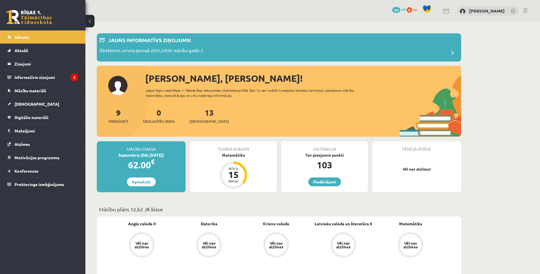
click at [46, 62] on legend "Ziņojumi 0" at bounding box center [47, 63] width 64 height 13
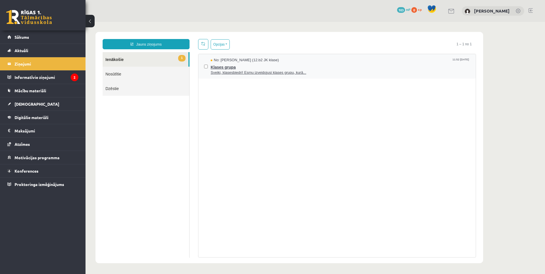
click at [222, 66] on span "Klases grupa" at bounding box center [339, 66] width 259 height 7
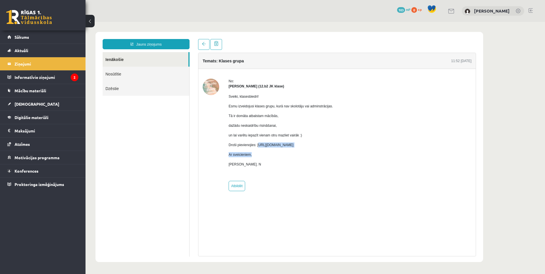
drag, startPoint x: 273, startPoint y: 149, endPoint x: 324, endPoint y: 152, distance: 51.4
click at [324, 152] on div "Sveiki, klasesbiedri! Esmu izveidojusi klases grupu, kurā nav skolotāju vai adm…" at bounding box center [280, 133] width 104 height 88
drag, startPoint x: 324, startPoint y: 152, endPoint x: 312, endPoint y: 155, distance: 12.6
click at [322, 156] on p "Ar sveicieniem," at bounding box center [280, 154] width 104 height 5
click at [264, 148] on div "Sveiki, klasesbiedri! Esmu izveidojusi klases grupu, kurā nav skolotāju vai adm…" at bounding box center [280, 133] width 104 height 88
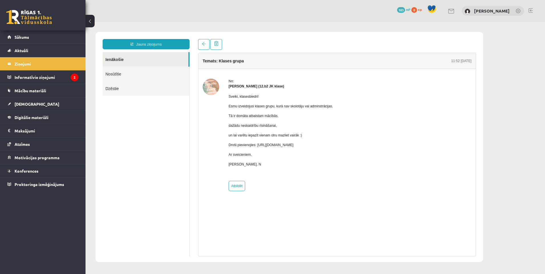
click at [255, 146] on p "Droši pievienojies: [URL][DOMAIN_NAME]" at bounding box center [280, 144] width 104 height 5
drag, startPoint x: 270, startPoint y: 145, endPoint x: 370, endPoint y: 146, distance: 99.4
click at [370, 146] on div "No: [PERSON_NAME] (12.b2 JK klase) Sveiki, klasesbiedri! Esmu izveidojusi klase…" at bounding box center [337, 135] width 269 height 113
copy p "[URL][DOMAIN_NAME]"
click at [36, 50] on link "Aktuāli" at bounding box center [42, 50] width 71 height 13
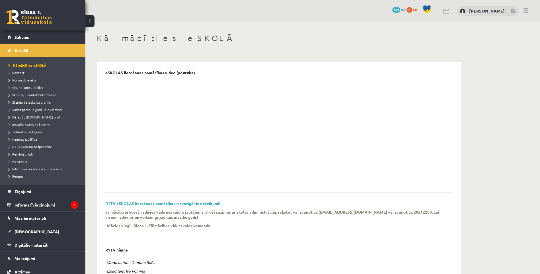
click at [43, 40] on link "Sākums" at bounding box center [42, 36] width 71 height 13
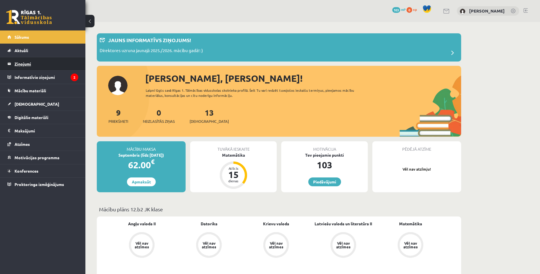
click at [32, 63] on legend "Ziņojumi 0" at bounding box center [47, 63] width 64 height 13
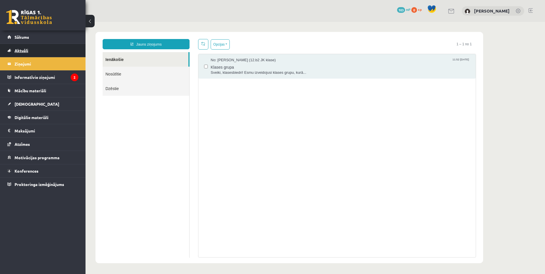
click at [35, 55] on link "Aktuāli" at bounding box center [42, 50] width 71 height 13
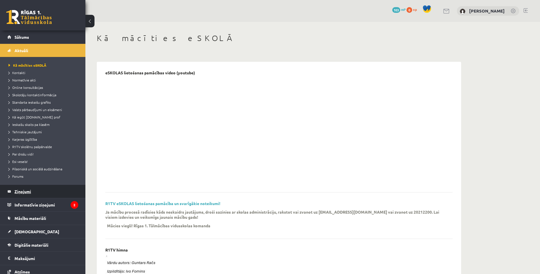
click at [42, 189] on legend "Ziņojumi 0" at bounding box center [47, 191] width 64 height 13
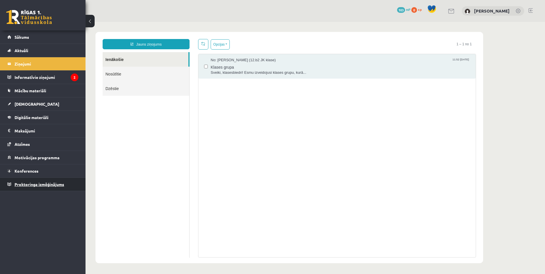
click at [48, 184] on span "Proktoringa izmēģinājums" at bounding box center [40, 184] width 50 height 5
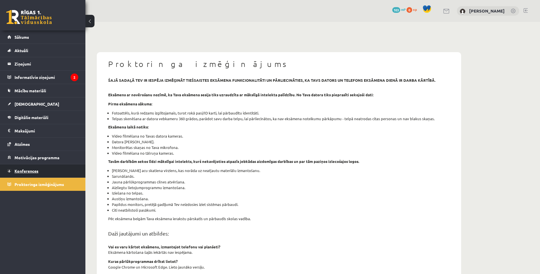
click at [45, 174] on link "Konferences" at bounding box center [42, 170] width 71 height 13
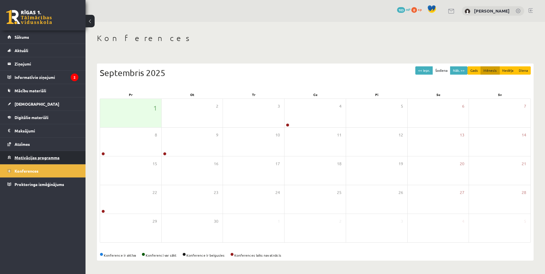
click at [43, 158] on span "Motivācijas programma" at bounding box center [37, 157] width 45 height 5
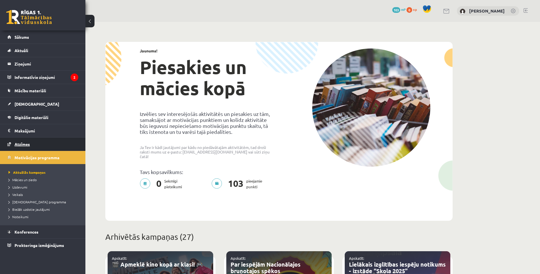
click at [59, 143] on link "Atzīmes" at bounding box center [42, 144] width 71 height 13
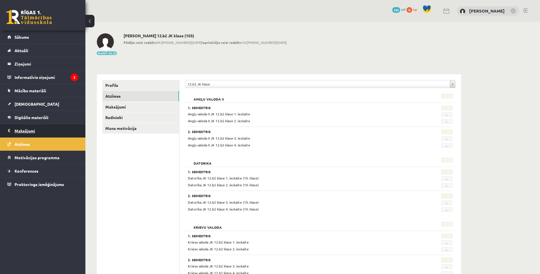
click at [58, 133] on legend "Maksājumi 0" at bounding box center [47, 130] width 64 height 13
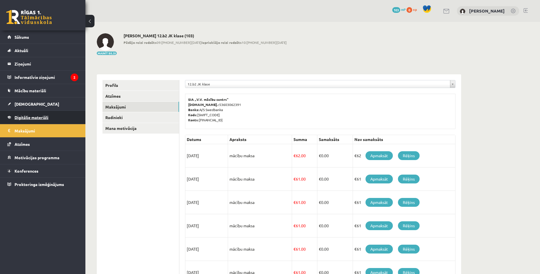
click at [54, 120] on link "Digitālie materiāli" at bounding box center [42, 117] width 71 height 13
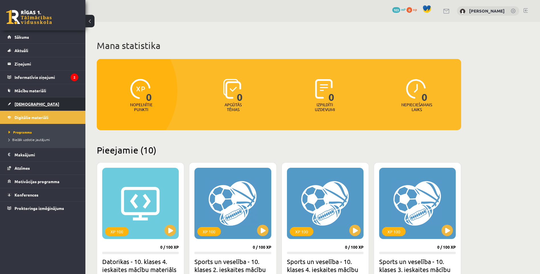
click at [53, 105] on link "[DEMOGRAPHIC_DATA]" at bounding box center [42, 103] width 71 height 13
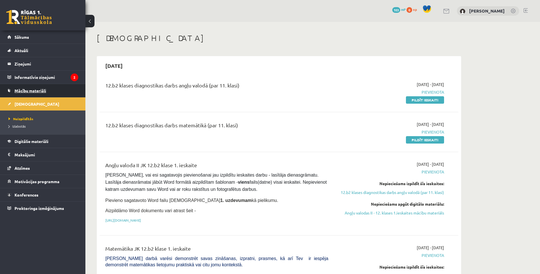
click at [51, 89] on link "Mācību materiāli" at bounding box center [42, 90] width 71 height 13
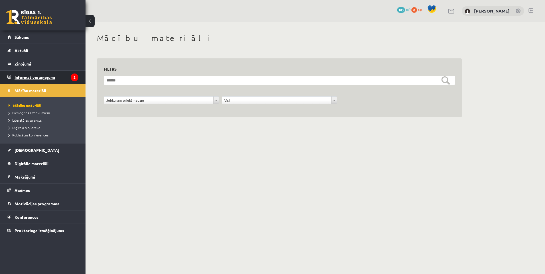
click at [41, 78] on legend "Informatīvie ziņojumi 2" at bounding box center [47, 77] width 64 height 13
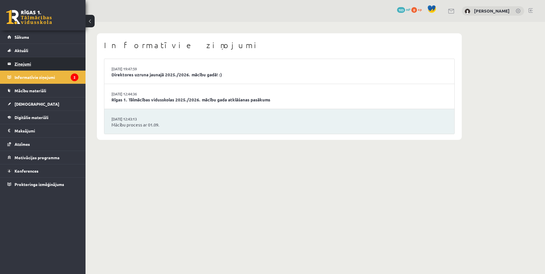
click at [34, 63] on legend "Ziņojumi 0" at bounding box center [47, 63] width 64 height 13
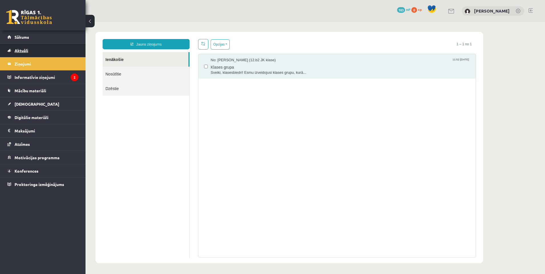
click at [33, 51] on link "Aktuāli" at bounding box center [42, 50] width 71 height 13
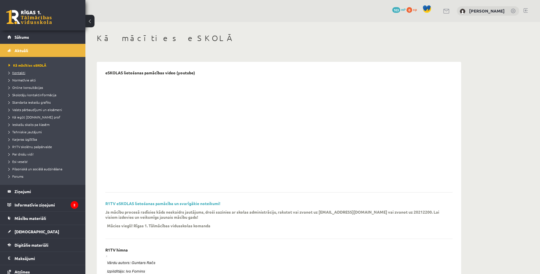
click at [22, 73] on span "Kontakti" at bounding box center [17, 72] width 17 height 5
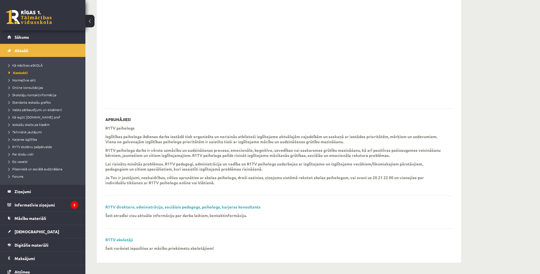
scroll to position [27, 0]
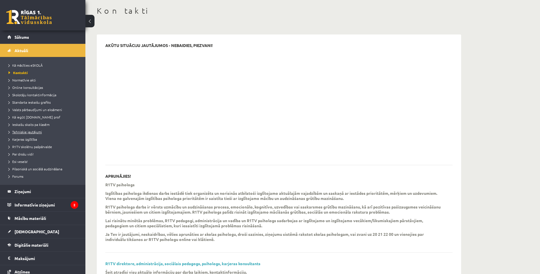
click at [23, 132] on span "Tehniskie jautājumi" at bounding box center [25, 132] width 33 height 5
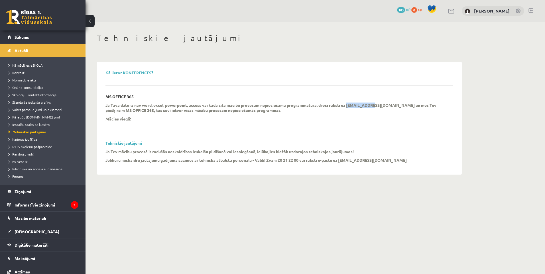
drag, startPoint x: 346, startPoint y: 105, endPoint x: 370, endPoint y: 106, distance: 23.4
click at [370, 106] on p "Ja Tavā datorā nav word, excel, powerpoint, access vai kāda cita mācību procesa…" at bounding box center [274, 108] width 339 height 10
copy p "[EMAIL_ADDRESS][DOMAIN_NAME]"
click at [381, 124] on div "Ja Tavā datorā nav word, excel, powerpoint, access vai kāda cita mācību procesa…" at bounding box center [274, 114] width 339 height 22
click at [42, 192] on legend "Ziņojumi 0" at bounding box center [47, 191] width 64 height 13
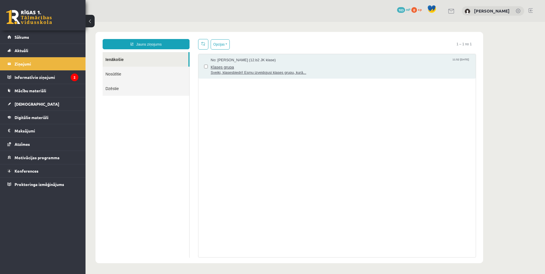
click at [227, 70] on span "Sveiki, klasesbiedri! Esmu izveidojusi klases grupu, kurā..." at bounding box center [339, 72] width 259 height 5
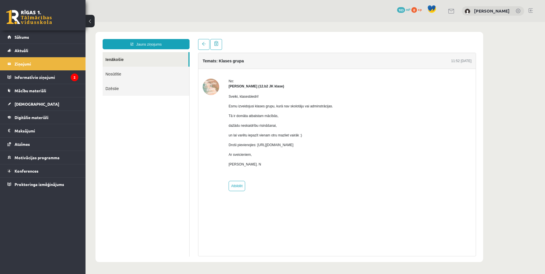
drag, startPoint x: 257, startPoint y: 144, endPoint x: 372, endPoint y: 145, distance: 115.6
click at [372, 145] on div "No: [PERSON_NAME] (12.b2 JK klase) Sveiki, klasesbiedri! Esmu izveidojusi klase…" at bounding box center [337, 135] width 269 height 113
click at [333, 165] on p "[PERSON_NAME]. N" at bounding box center [280, 164] width 104 height 5
drag, startPoint x: 257, startPoint y: 144, endPoint x: 374, endPoint y: 148, distance: 116.9
click at [375, 148] on div "No: [PERSON_NAME] (12.b2 JK klase) Sveiki, klasesbiedri! Esmu izveidojusi klase…" at bounding box center [337, 135] width 269 height 113
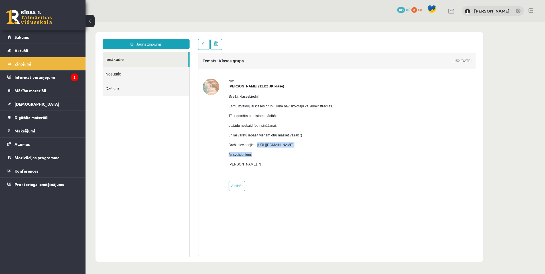
copy div "[URL][DOMAIN_NAME] Ar sveicieniem,"
click at [17, 36] on span "Sākums" at bounding box center [22, 36] width 15 height 5
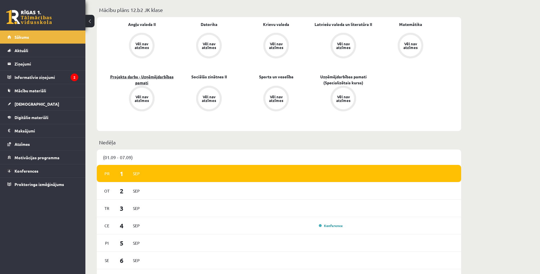
scroll to position [85, 0]
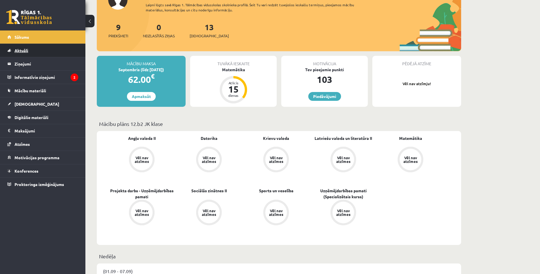
click at [36, 50] on link "Aktuāli" at bounding box center [42, 50] width 71 height 13
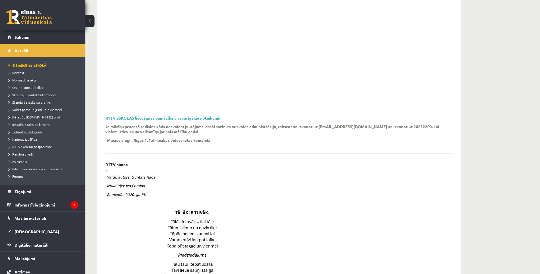
click at [39, 131] on span "Tehniskie jautājumi" at bounding box center [25, 132] width 33 height 5
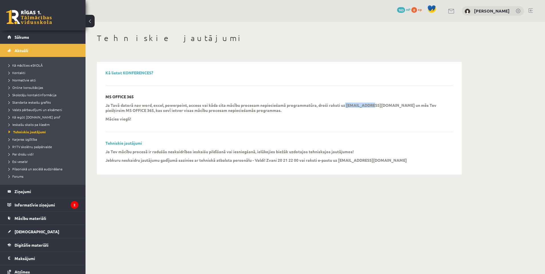
drag, startPoint x: 345, startPoint y: 105, endPoint x: 370, endPoint y: 107, distance: 24.3
click at [370, 107] on p "Ja Tavā datorā nav word, excel, powerpoint, access vai kāda cita mācību procesa…" at bounding box center [274, 108] width 339 height 10
copy p "[EMAIL_ADDRESS][DOMAIN_NAME]"
drag, startPoint x: 142, startPoint y: 104, endPoint x: 200, endPoint y: 106, distance: 58.7
click at [200, 106] on p "Ja Tavā datorā nav word, excel, powerpoint, access vai kāda cita mācību procesa…" at bounding box center [274, 108] width 339 height 10
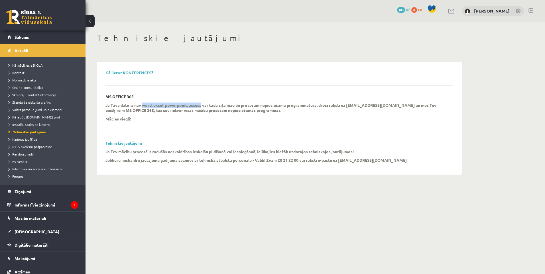
copy p "word, excel, powerpoint, access"
click at [34, 12] on link at bounding box center [29, 17] width 46 height 14
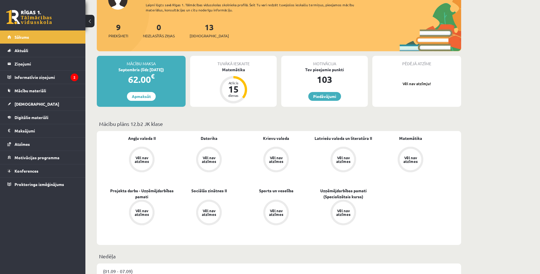
scroll to position [28, 0]
